Goal: Task Accomplishment & Management: Manage account settings

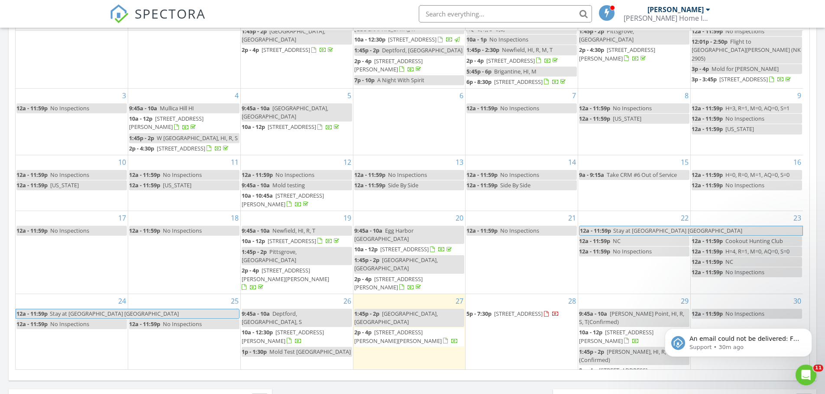
scroll to position [107, 0]
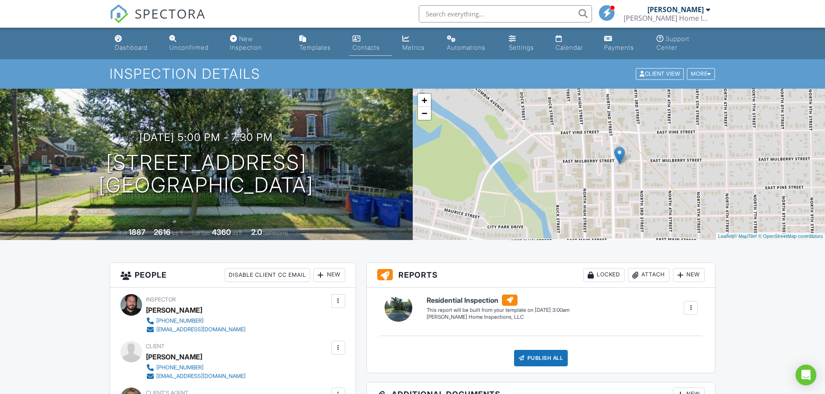
click at [367, 39] on link "Contacts" at bounding box center [370, 43] width 43 height 25
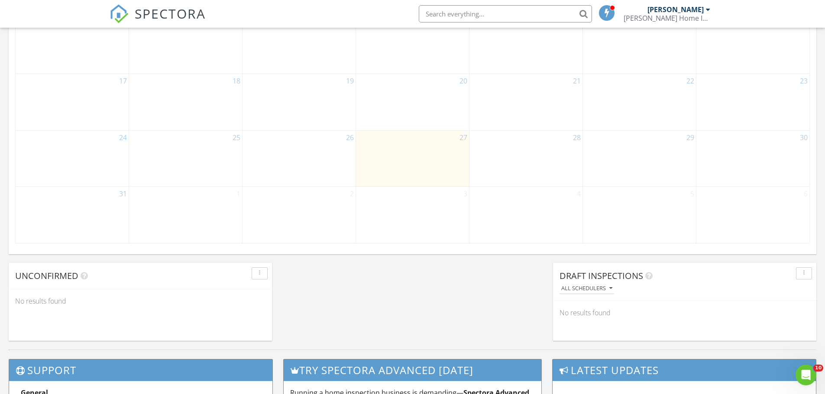
scroll to position [563, 0]
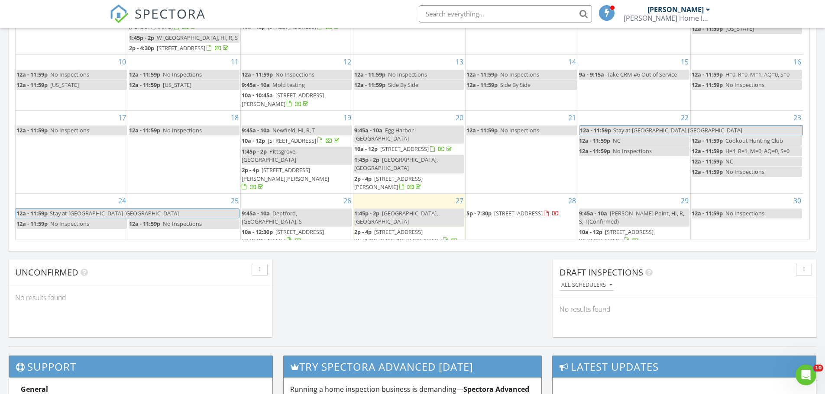
click at [525, 217] on span "[STREET_ADDRESS]" at bounding box center [518, 213] width 48 height 8
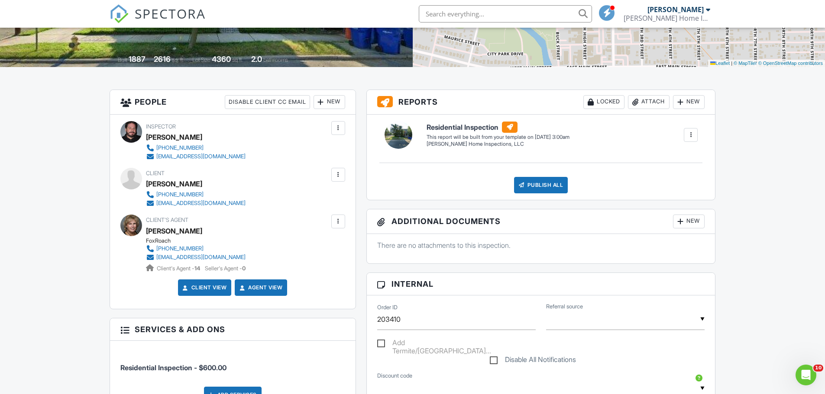
click at [337, 221] on div at bounding box center [338, 221] width 9 height 9
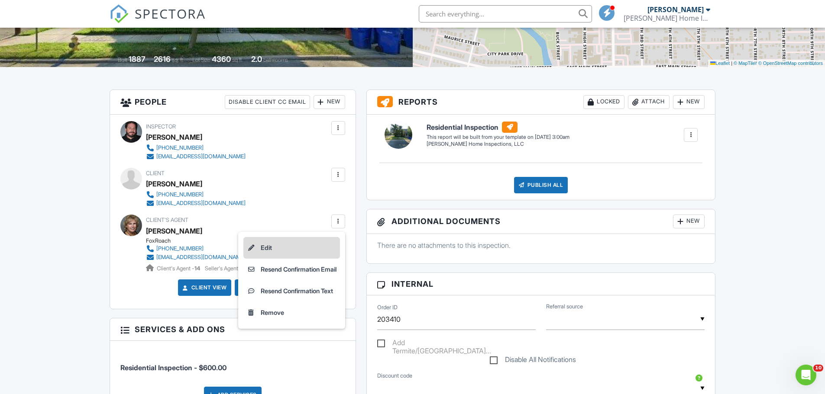
click at [274, 247] on li "Edit" at bounding box center [291, 248] width 97 height 22
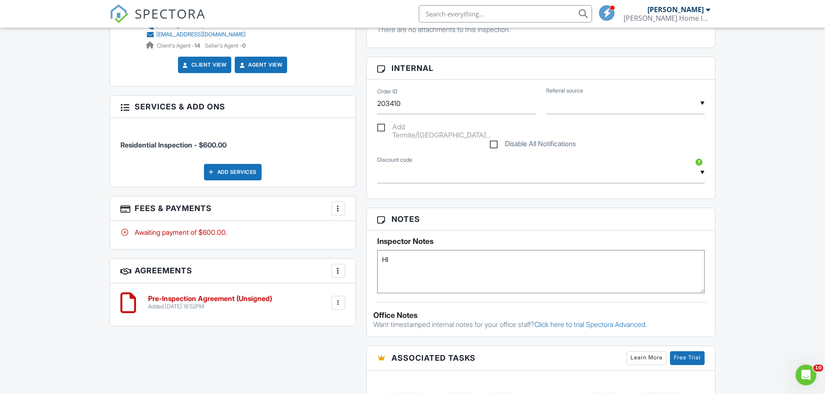
scroll to position [390, 0]
click at [338, 302] on div at bounding box center [338, 302] width 9 height 9
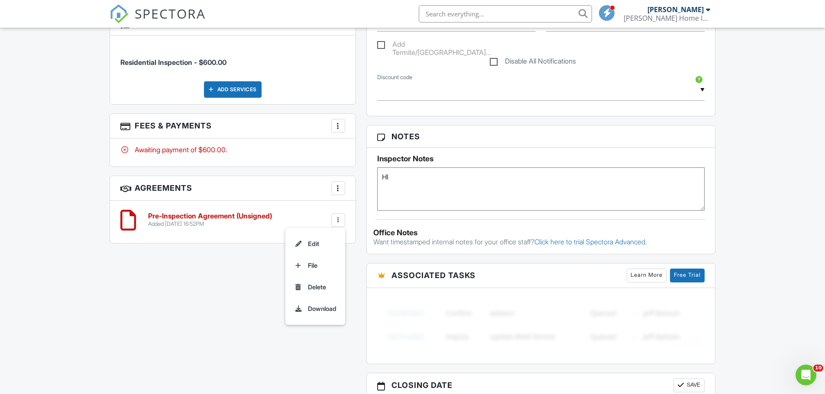
scroll to position [476, 0]
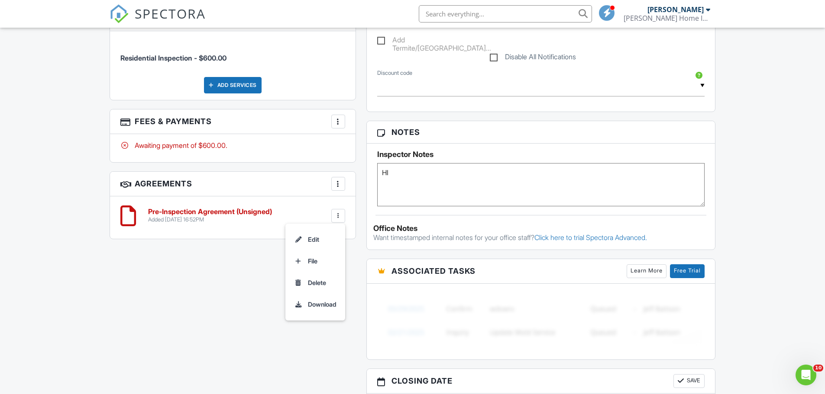
click at [236, 232] on div "Pre-Inspection Agreement (Unsigned) Added 08/27/2025 16:52PM Edit File Delete D…" at bounding box center [232, 218] width 245 height 42
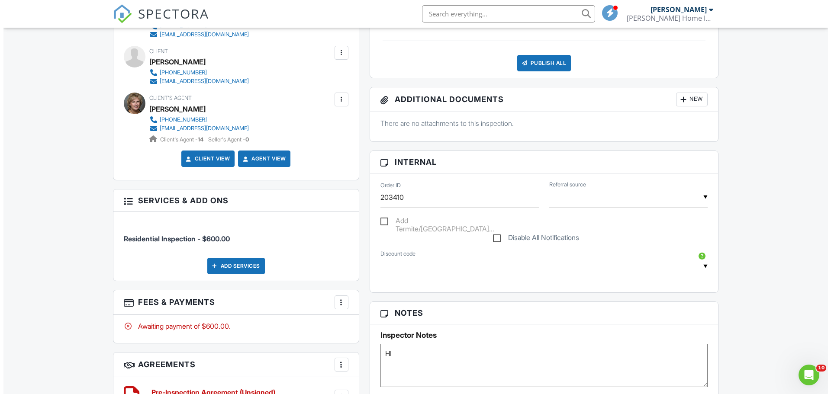
scroll to position [260, 0]
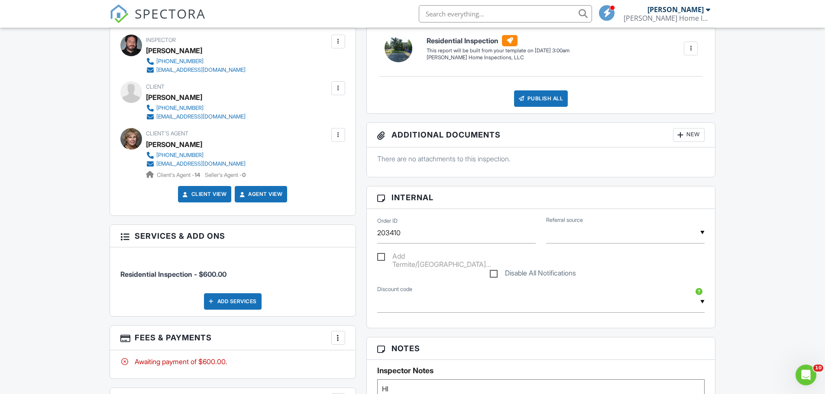
click at [338, 134] on div at bounding box center [338, 135] width 9 height 9
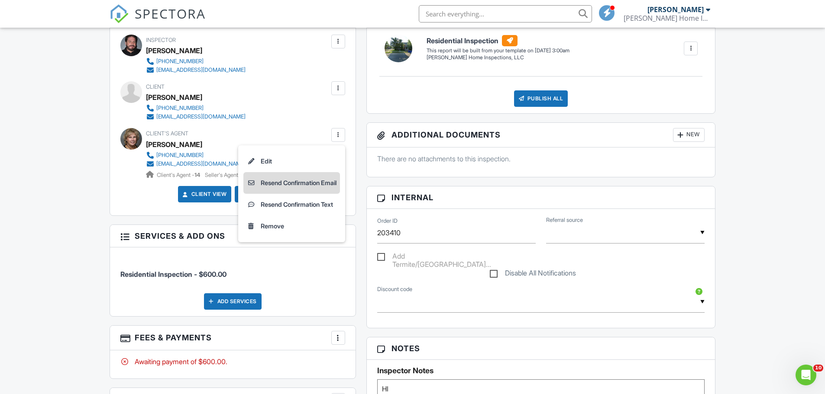
click at [286, 184] on li "Resend Confirmation Email" at bounding box center [291, 183] width 97 height 22
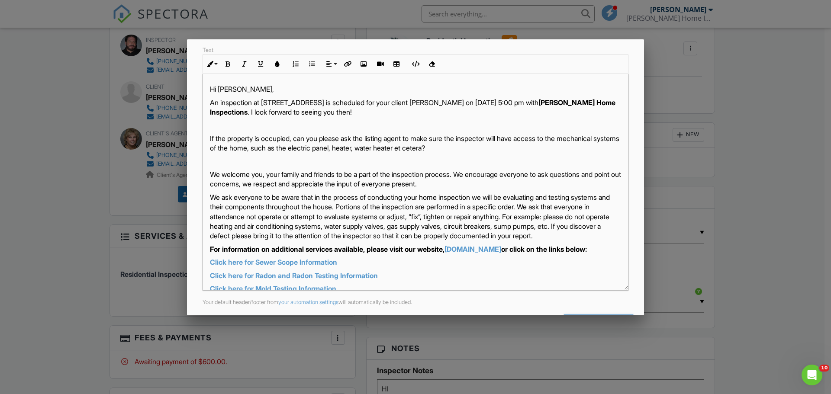
scroll to position [149, 0]
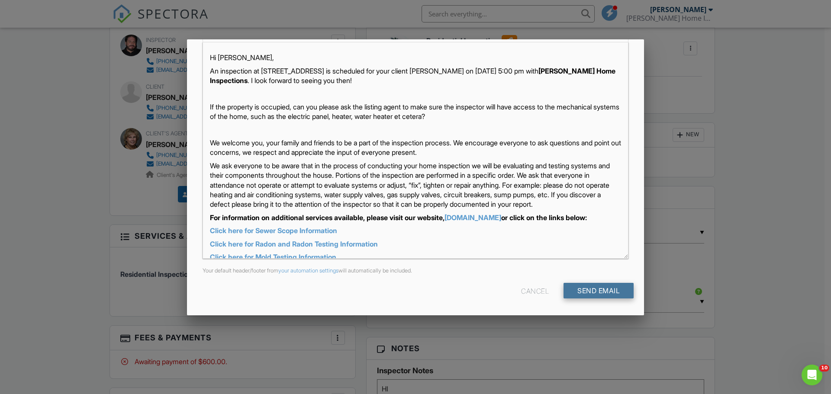
click at [587, 290] on input "Send Email" at bounding box center [599, 291] width 70 height 16
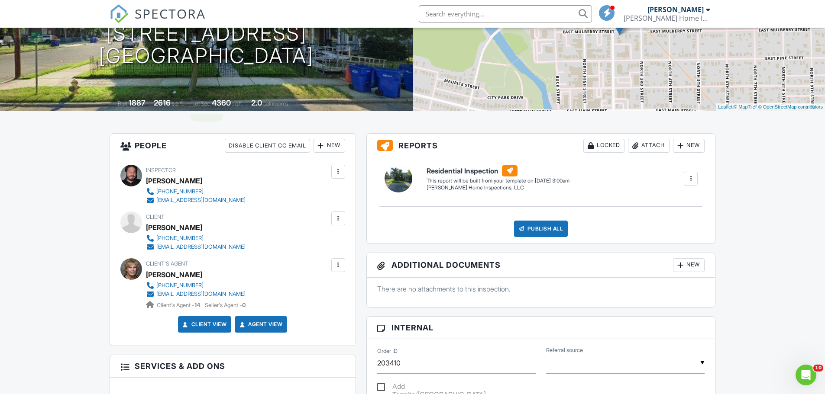
scroll to position [130, 0]
click at [803, 368] on icon "Open Intercom Messenger" at bounding box center [804, 374] width 14 height 14
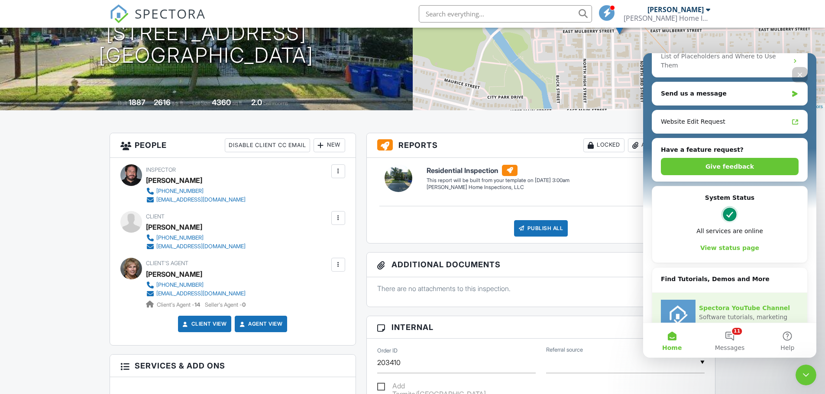
scroll to position [193, 0]
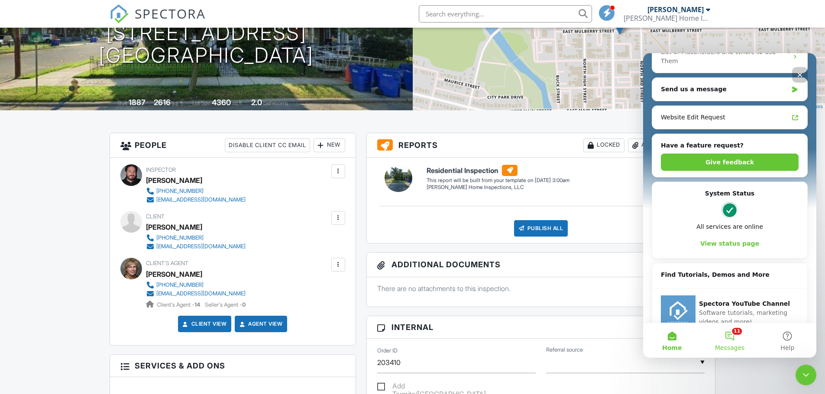
click at [734, 330] on button "11 Messages" at bounding box center [729, 340] width 58 height 35
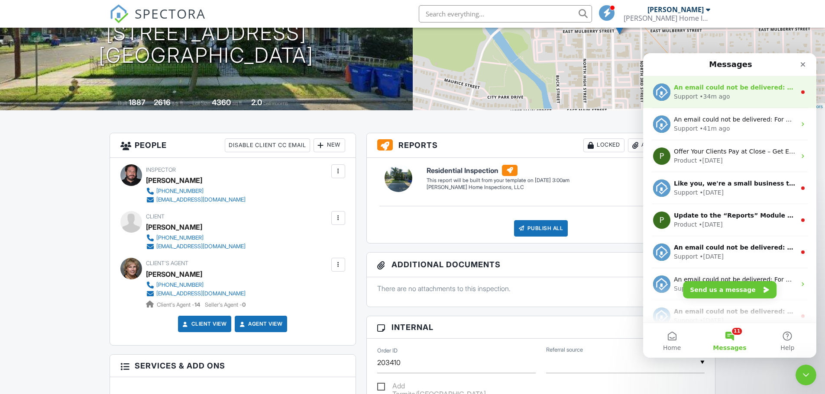
click at [719, 92] on div "• 34m ago" at bounding box center [714, 96] width 30 height 9
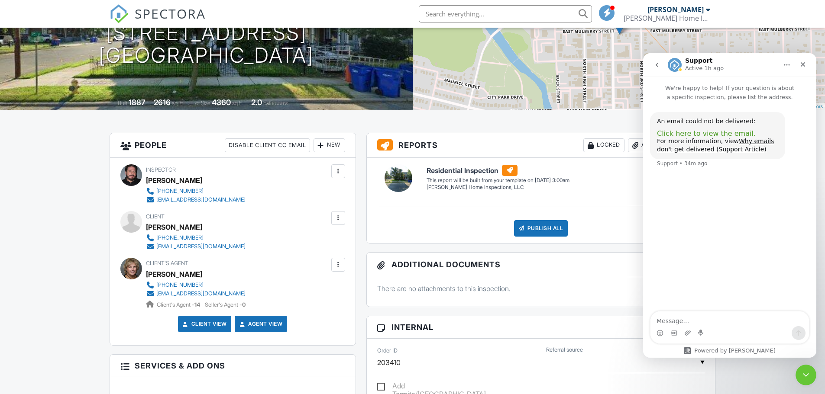
click at [723, 134] on span "Click here to view the email." at bounding box center [706, 133] width 99 height 8
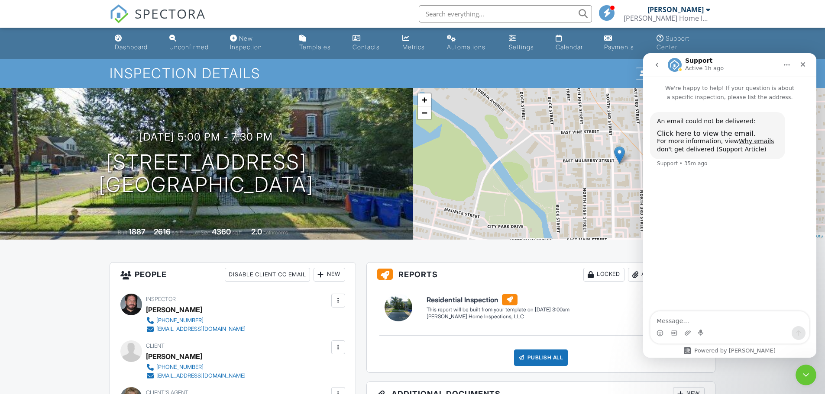
scroll to position [0, 0]
click at [130, 44] on div "Dashboard" at bounding box center [131, 47] width 33 height 7
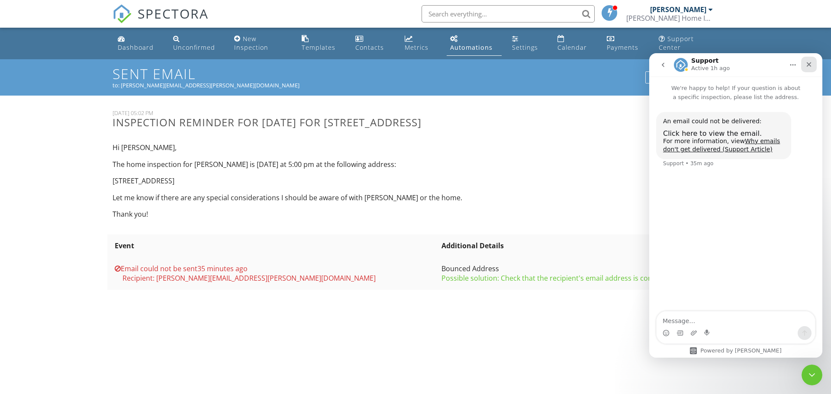
click at [809, 64] on icon "Close" at bounding box center [809, 64] width 5 height 5
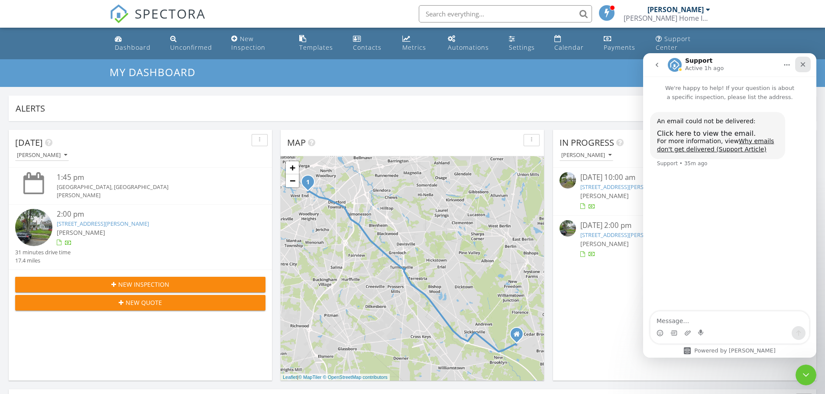
click at [803, 64] on icon "Close" at bounding box center [802, 64] width 5 height 5
